Goal: Check status: Check status

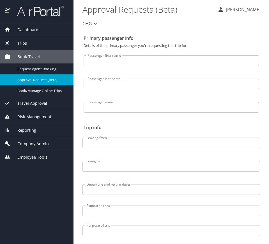
click at [38, 39] on div "Trips" at bounding box center [37, 42] width 74 height 13
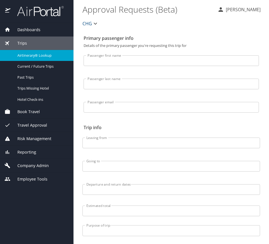
click at [49, 54] on span "Airtinerary® Lookup" at bounding box center [41, 55] width 49 height 5
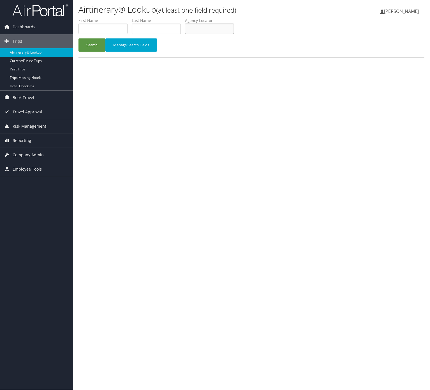
click at [209, 25] on input "text" at bounding box center [209, 29] width 49 height 10
paste input "LPMQYW"
type input "LPMQYW"
click at [83, 44] on button "Search" at bounding box center [92, 44] width 27 height 13
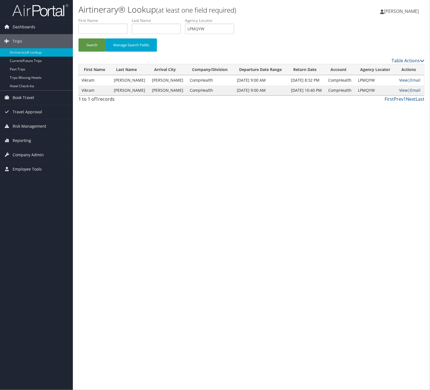
click at [400, 80] on link "View" at bounding box center [404, 79] width 9 height 5
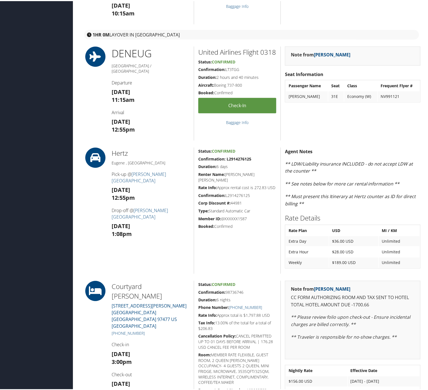
scroll to position [212, 0]
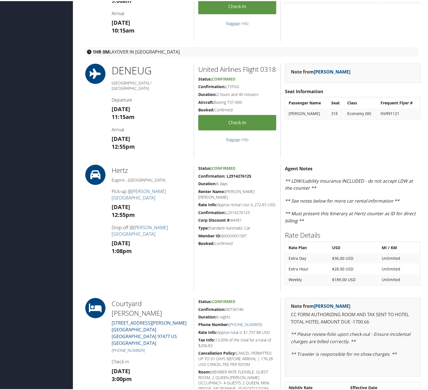
drag, startPoint x: 136, startPoint y: 309, endPoint x: 111, endPoint y: 300, distance: 27.1
click at [111, 300] on div "Courtyard Eugene Marriott 3443 HUTTON ST Springfield OR 97477 US Lan +1 (541) 7…" at bounding box center [150, 379] width 87 height 165
copy h2 "Courtyard Eugene Marriott"
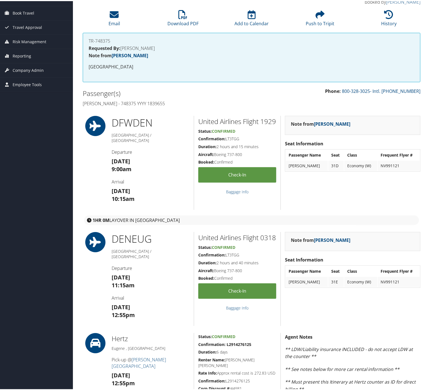
scroll to position [0, 0]
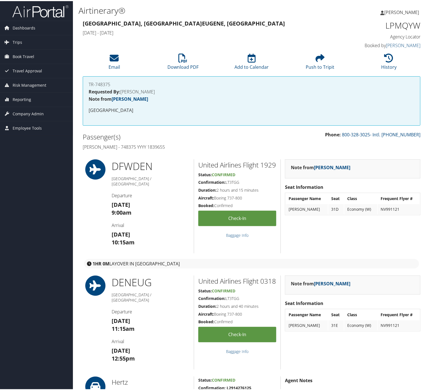
click at [225, 98] on h4 "Note from Yvonne Rosales" at bounding box center [252, 98] width 326 height 4
